Goal: Task Accomplishment & Management: Use online tool/utility

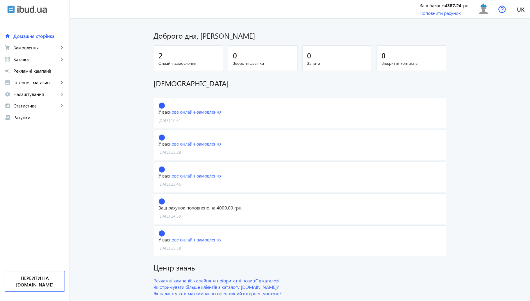
click at [217, 111] on link "нове онлайн-замовлення" at bounding box center [195, 112] width 53 height 6
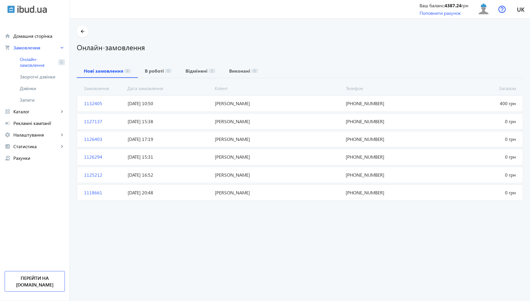
click at [206, 106] on span "19.08.2025 10:50" at bounding box center [168, 103] width 87 height 6
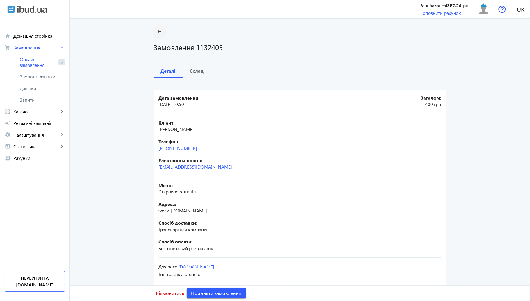
click at [157, 33] on mat-icon "arrow_back" at bounding box center [159, 31] width 7 height 7
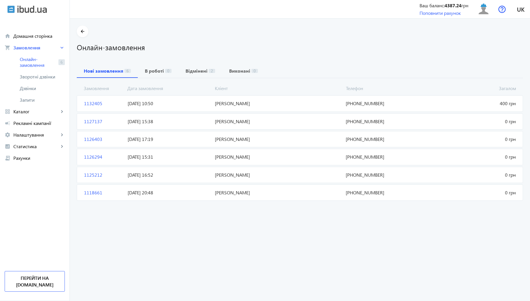
click at [23, 12] on img at bounding box center [31, 10] width 29 height 8
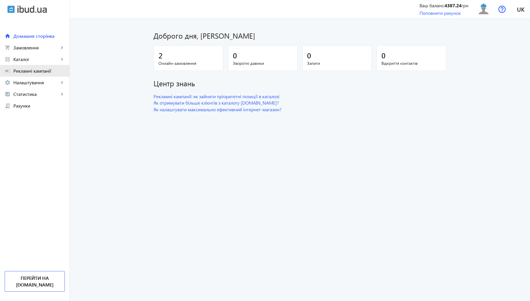
click at [33, 66] on link "campaign Рекламні кампанії" at bounding box center [35, 71] width 70 height 12
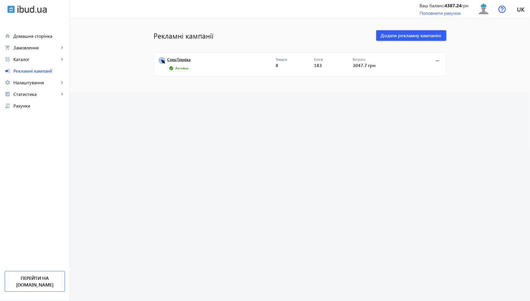
click at [186, 63] on link "СпецТехніка" at bounding box center [222, 61] width 108 height 8
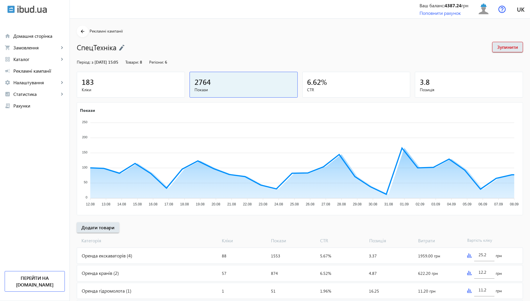
click at [148, 88] on span "Кліки" at bounding box center [131, 90] width 98 height 6
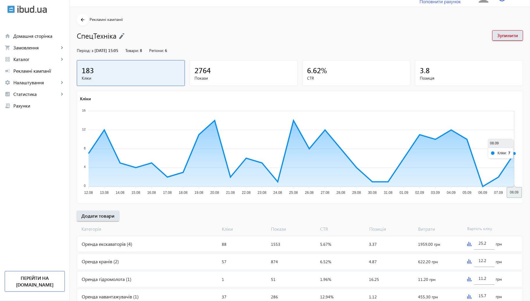
scroll to position [32, 0]
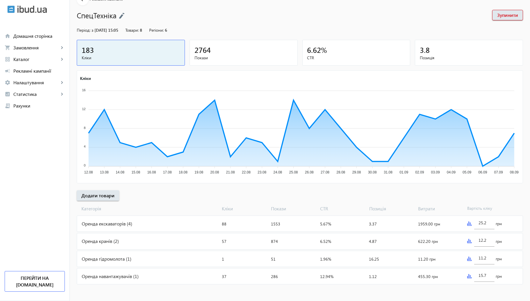
click at [469, 240] on img at bounding box center [469, 241] width 5 height 5
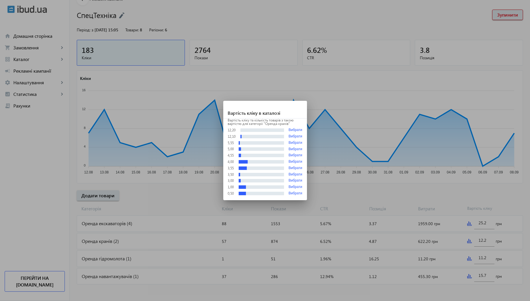
drag, startPoint x: 428, startPoint y: 187, endPoint x: 438, endPoint y: 191, distance: 10.7
click at [429, 188] on div at bounding box center [265, 150] width 530 height 301
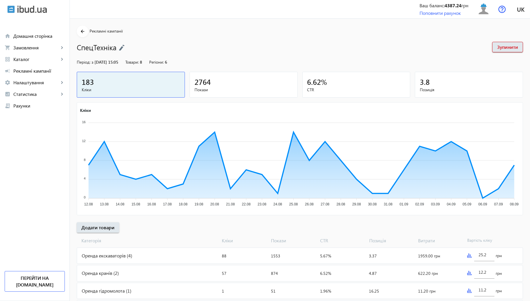
scroll to position [32, 0]
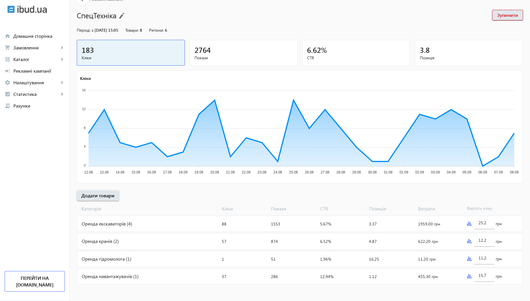
click at [472, 222] on div "25.2 грн" at bounding box center [494, 224] width 58 height 16
click at [470, 223] on img at bounding box center [469, 224] width 5 height 5
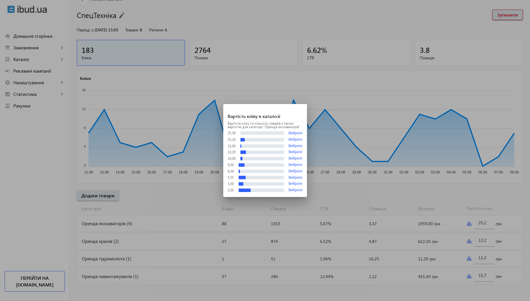
scroll to position [0, 0]
click at [300, 131] on button "Вибрати" at bounding box center [296, 133] width 14 height 4
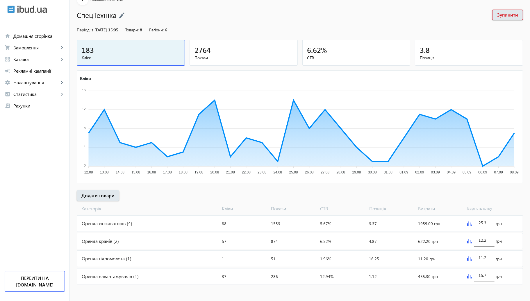
scroll to position [32, 0]
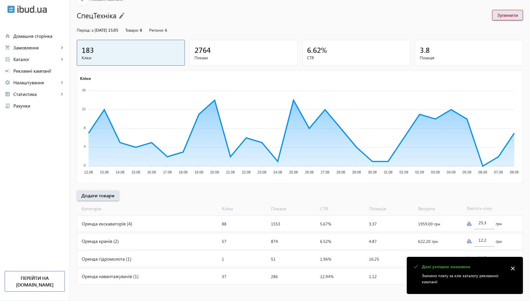
click at [471, 223] on img at bounding box center [469, 224] width 5 height 5
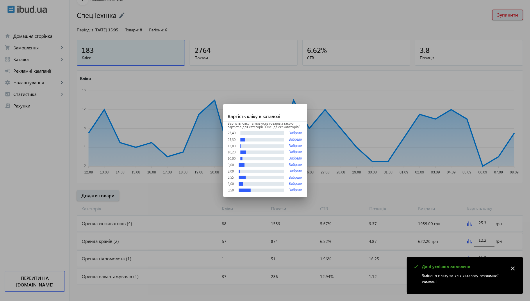
scroll to position [0, 0]
click at [296, 131] on div "Вартість кліку та кількість товарів з такою вартістю для категорії "Оренда екск…" at bounding box center [265, 159] width 84 height 75
click at [295, 133] on button "Вибрати" at bounding box center [296, 133] width 14 height 4
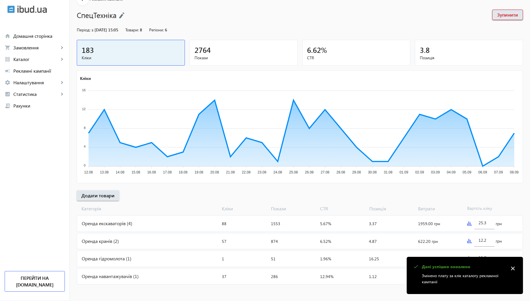
type input "25.4"
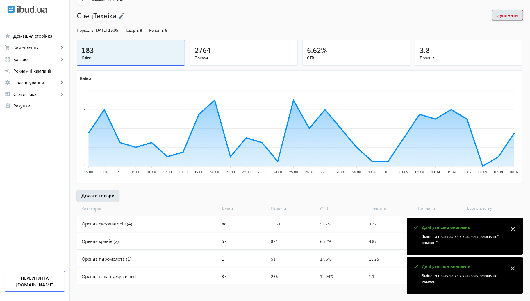
click at [517, 229] on mat-icon "close" at bounding box center [513, 229] width 9 height 9
click at [514, 271] on mat-icon "close" at bounding box center [513, 268] width 9 height 9
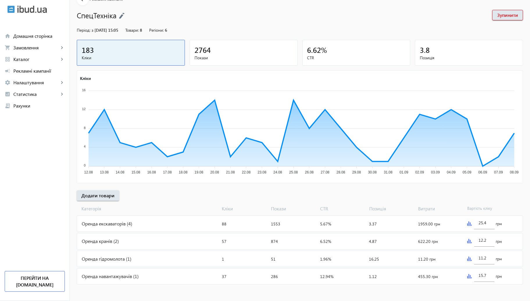
click at [469, 242] on img at bounding box center [469, 241] width 5 height 5
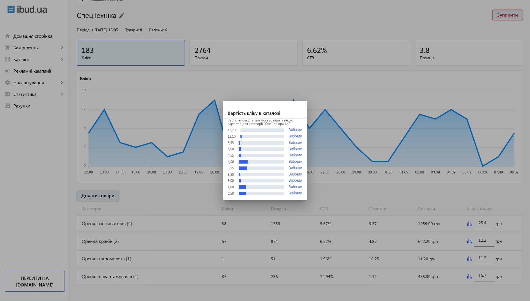
click at [422, 206] on div at bounding box center [265, 150] width 530 height 301
